Goal: Information Seeking & Learning: Find contact information

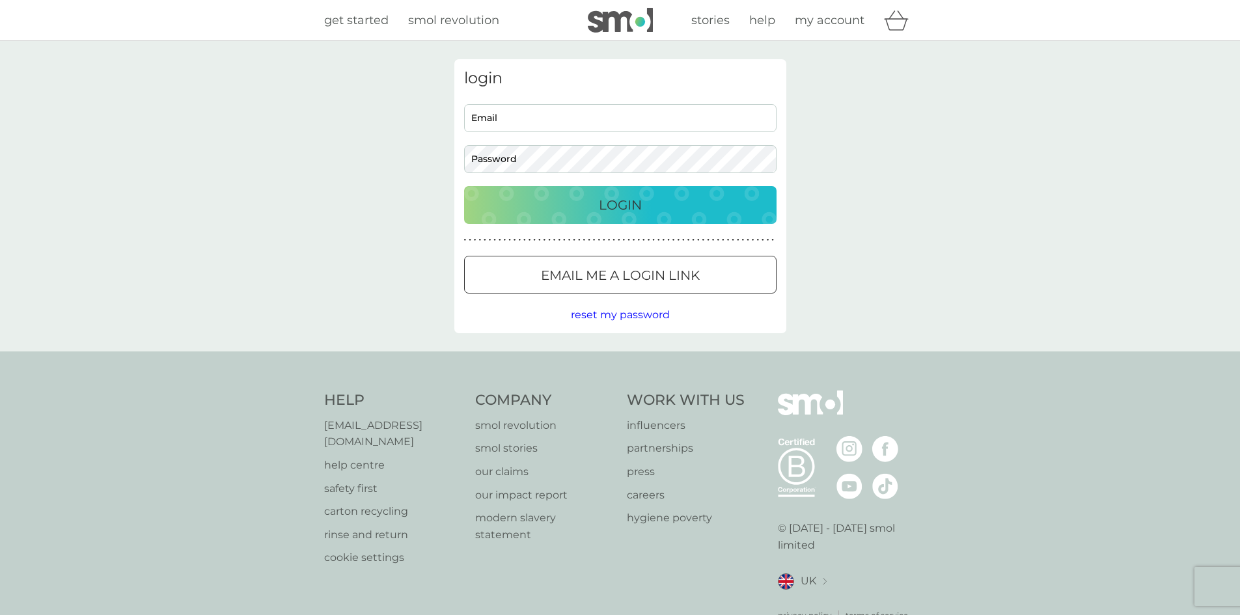
click at [540, 122] on input "Email" at bounding box center [620, 118] width 312 height 28
type input "[EMAIL_ADDRESS][DOMAIN_NAME]"
click at [464, 186] on button "Login" at bounding box center [620, 205] width 312 height 38
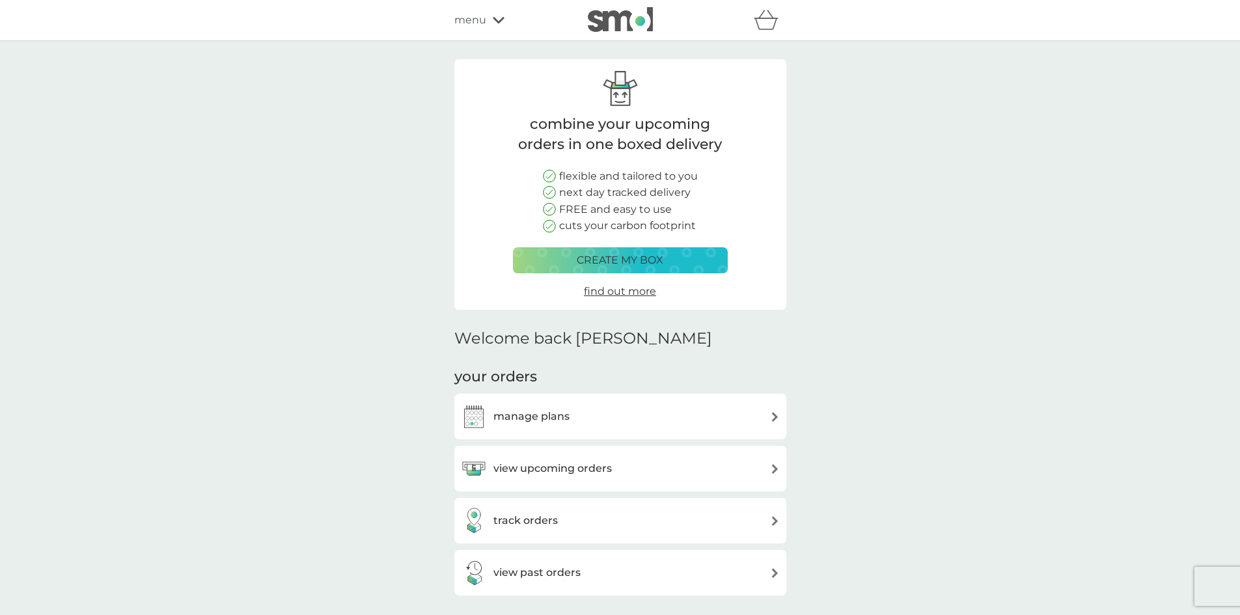
click at [495, 21] on icon at bounding box center [499, 20] width 12 height 7
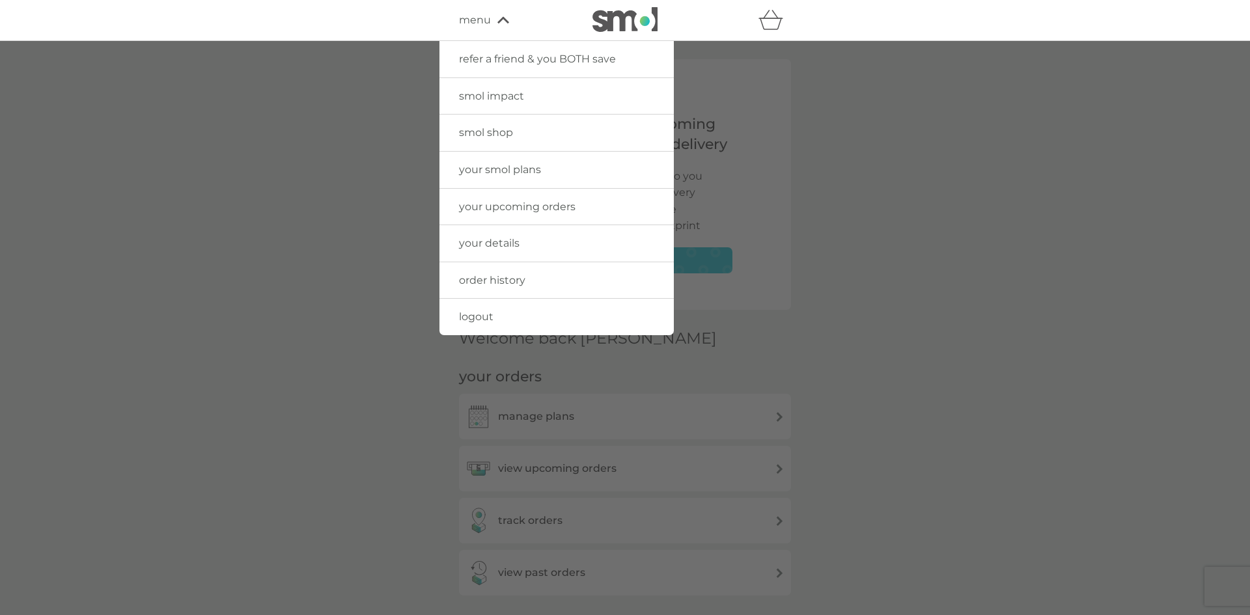
click at [899, 77] on div at bounding box center [625, 348] width 1250 height 615
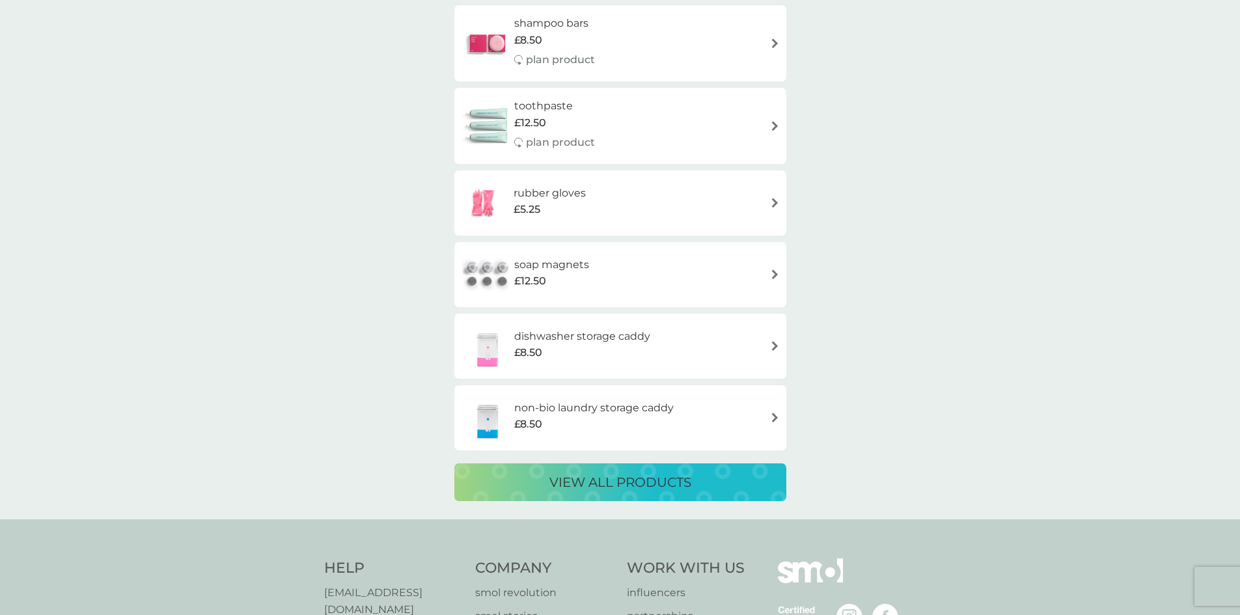
scroll to position [2084, 0]
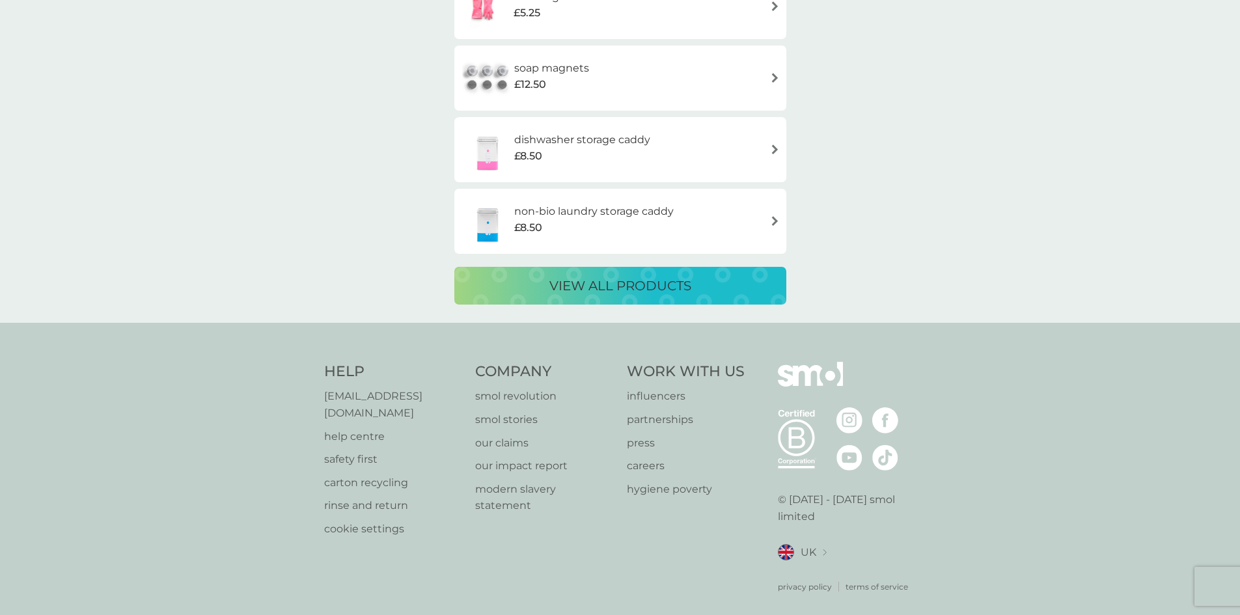
click at [381, 394] on p "[EMAIL_ADDRESS][DOMAIN_NAME]" at bounding box center [393, 404] width 139 height 33
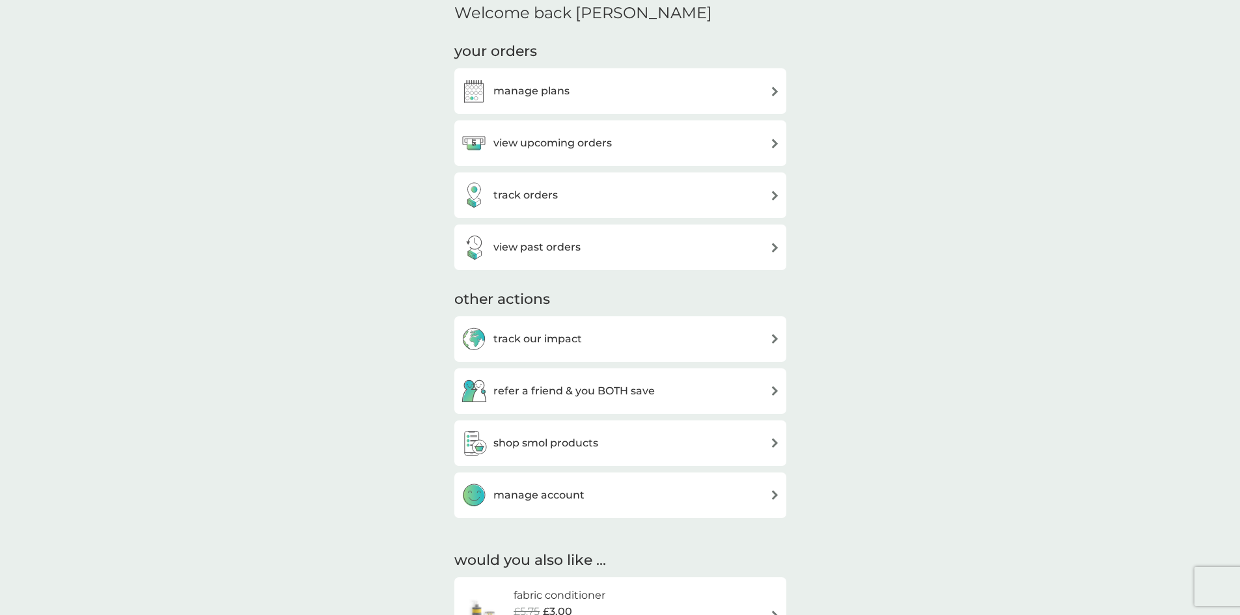
scroll to position [521, 0]
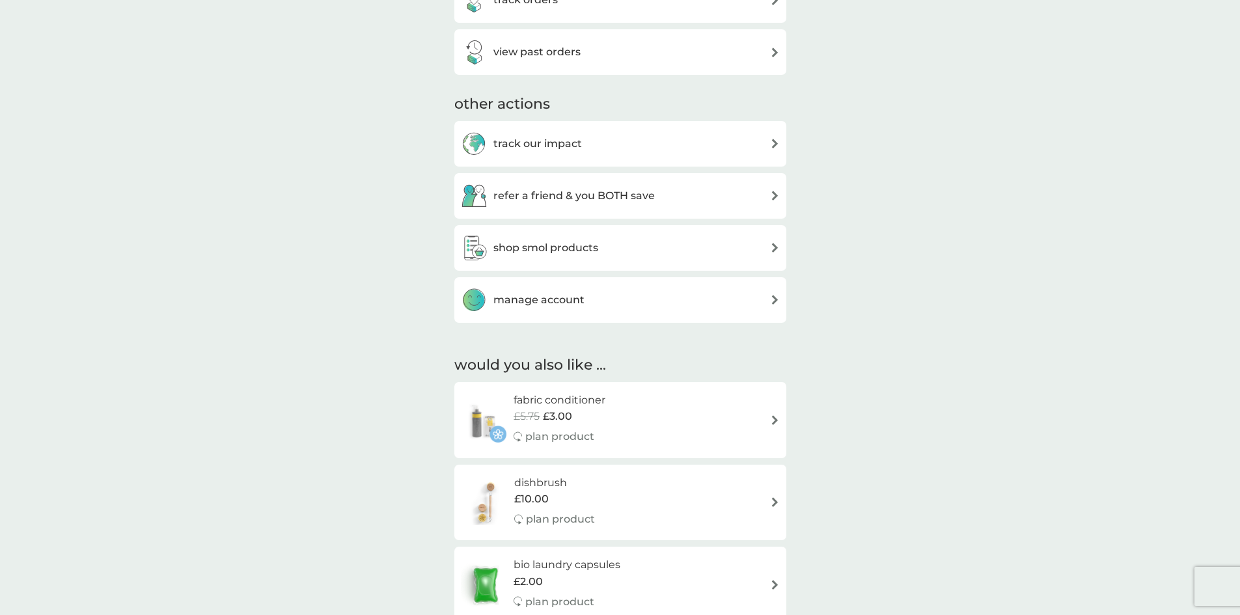
click at [775, 301] on img at bounding box center [775, 300] width 10 height 10
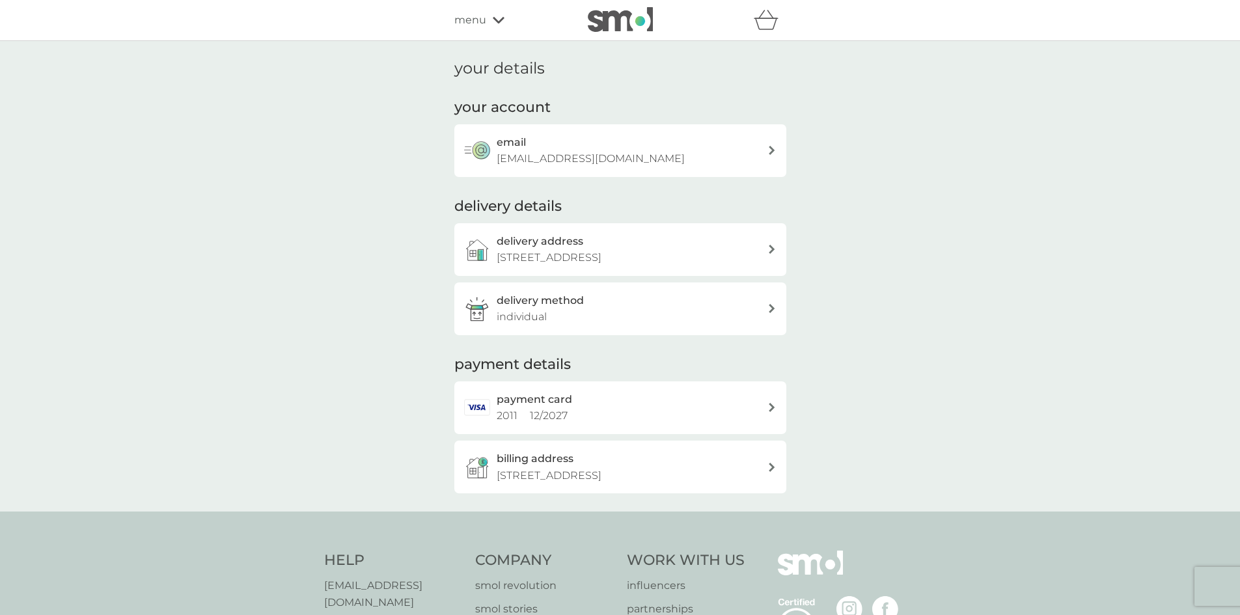
click at [486, 19] on div "menu" at bounding box center [509, 20] width 111 height 17
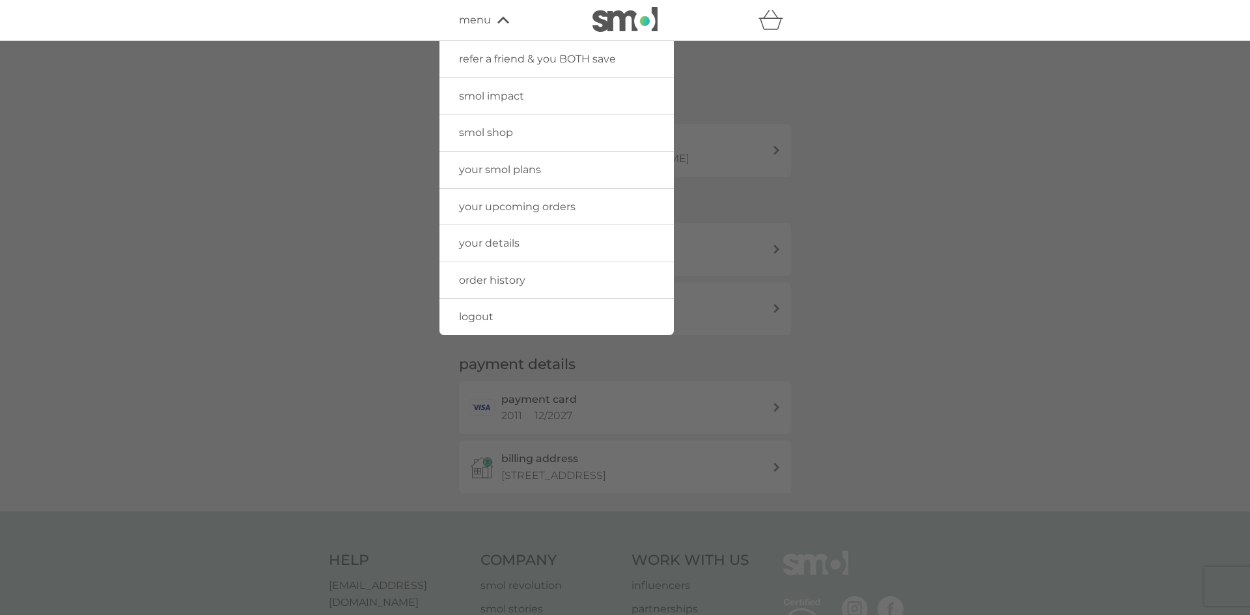
click at [899, 184] on div at bounding box center [625, 348] width 1250 height 615
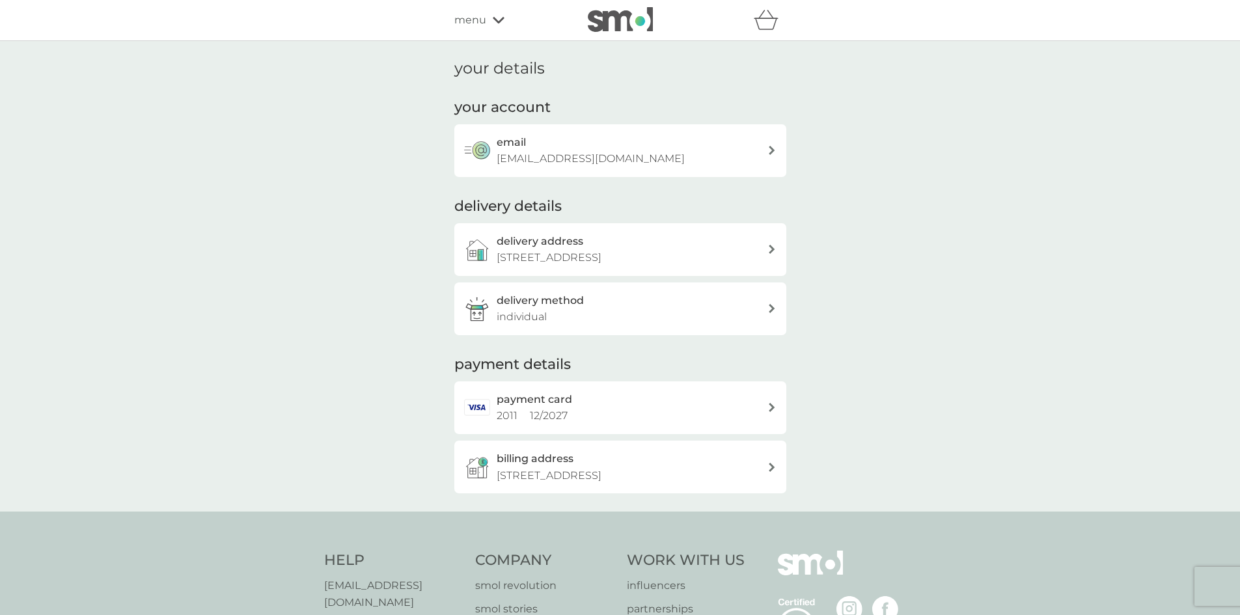
scroll to position [189, 0]
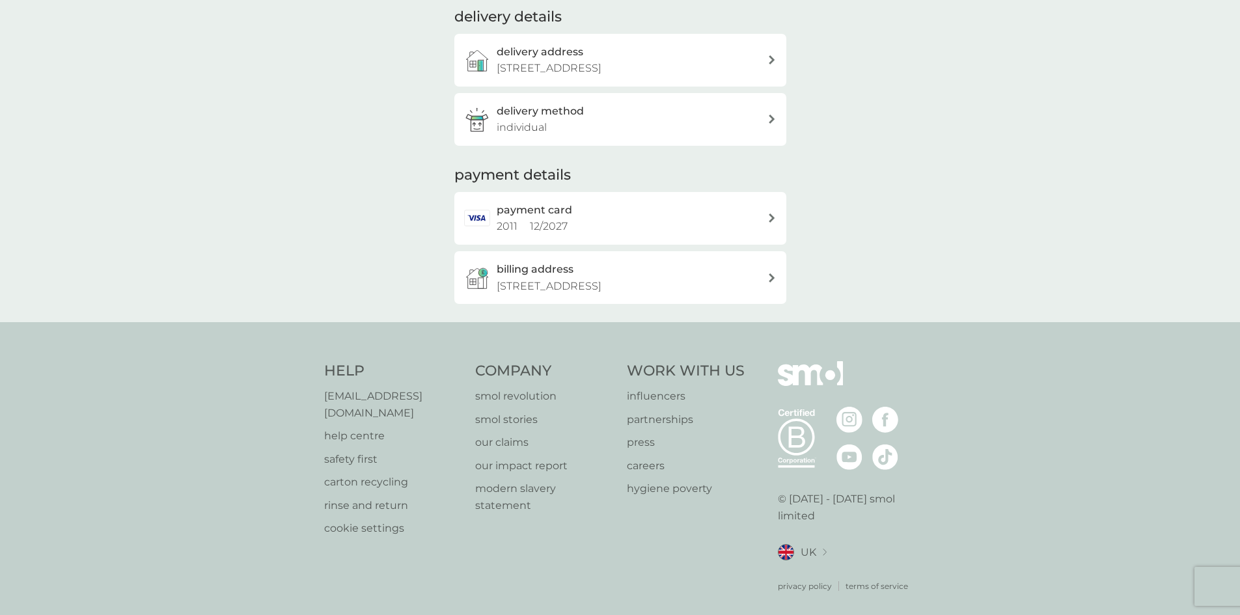
click at [374, 428] on p "help centre" at bounding box center [393, 436] width 139 height 17
